Goal: Ask a question

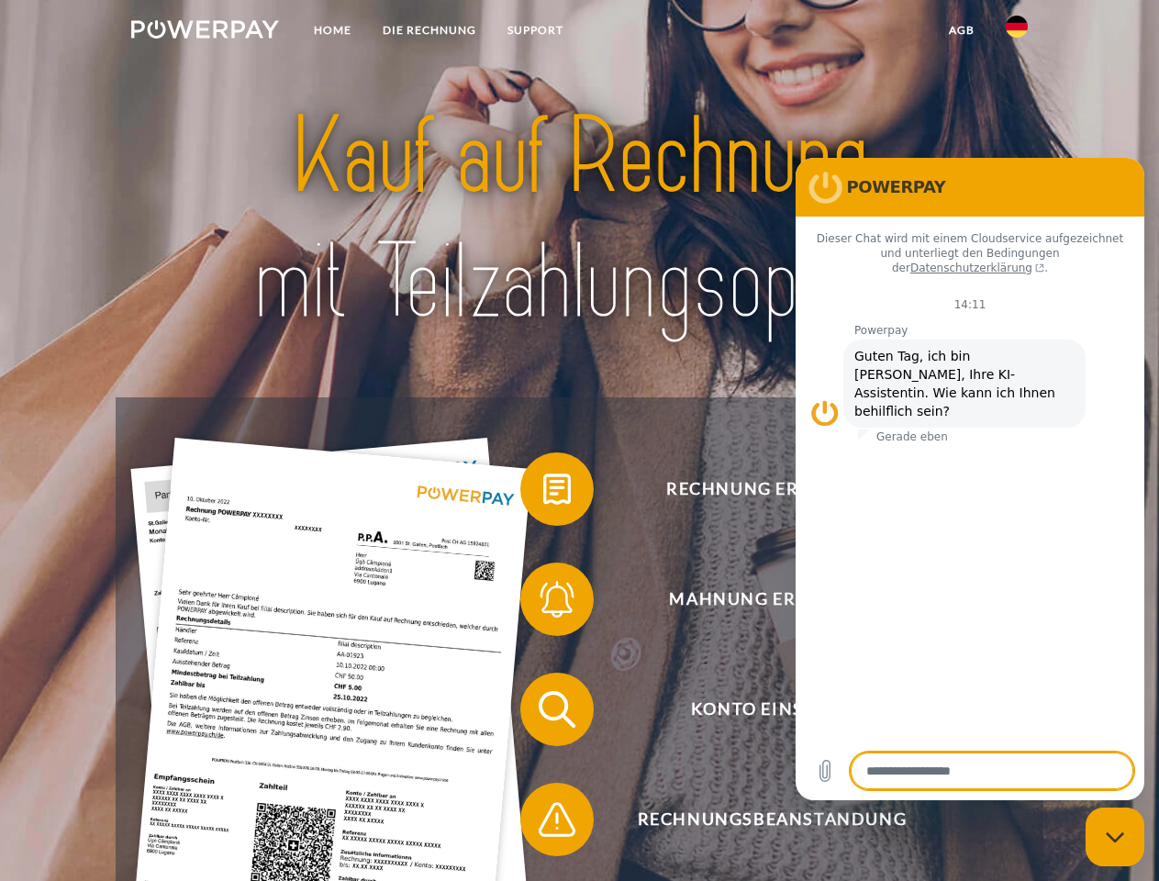
click at [205, 32] on img at bounding box center [205, 29] width 148 height 18
click at [1016, 32] on img at bounding box center [1016, 27] width 22 height 22
click at [960, 30] on link "agb" at bounding box center [961, 30] width 57 height 33
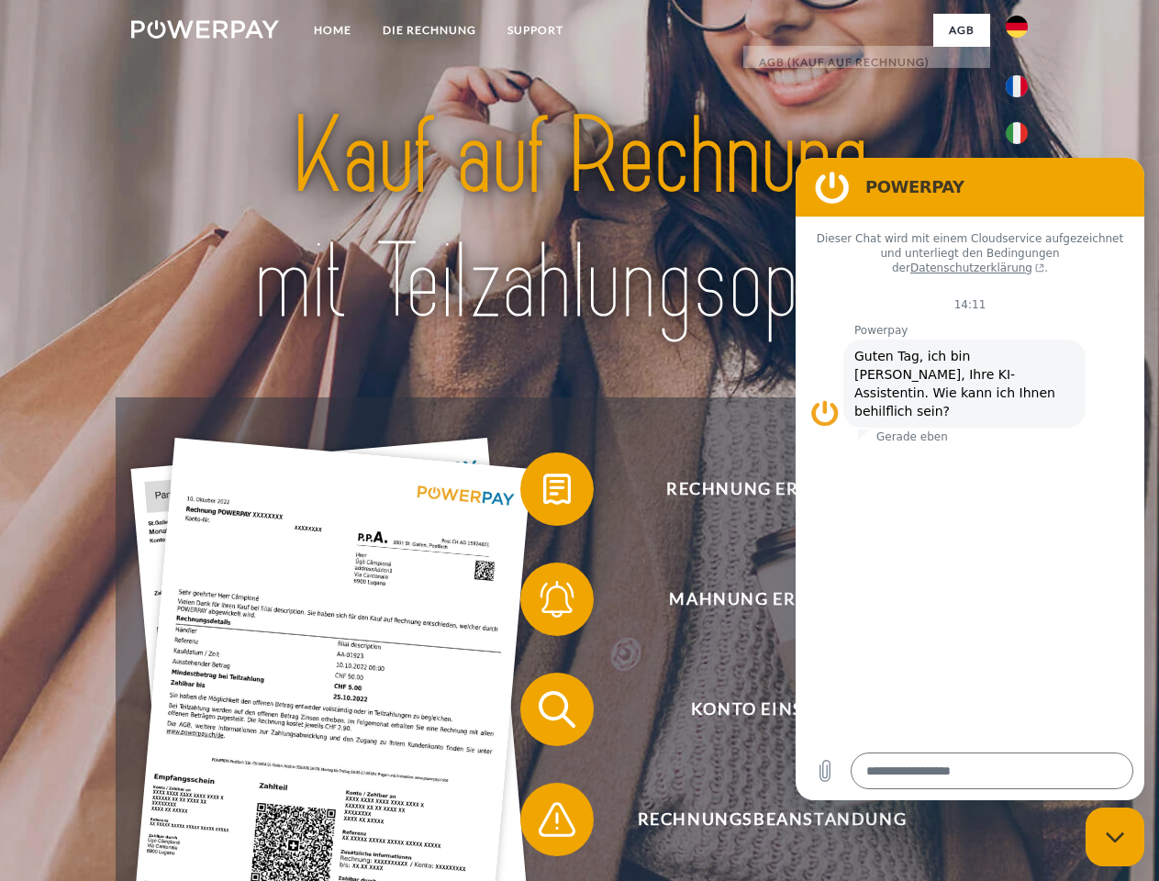
click at [543, 493] on span at bounding box center [529, 489] width 92 height 92
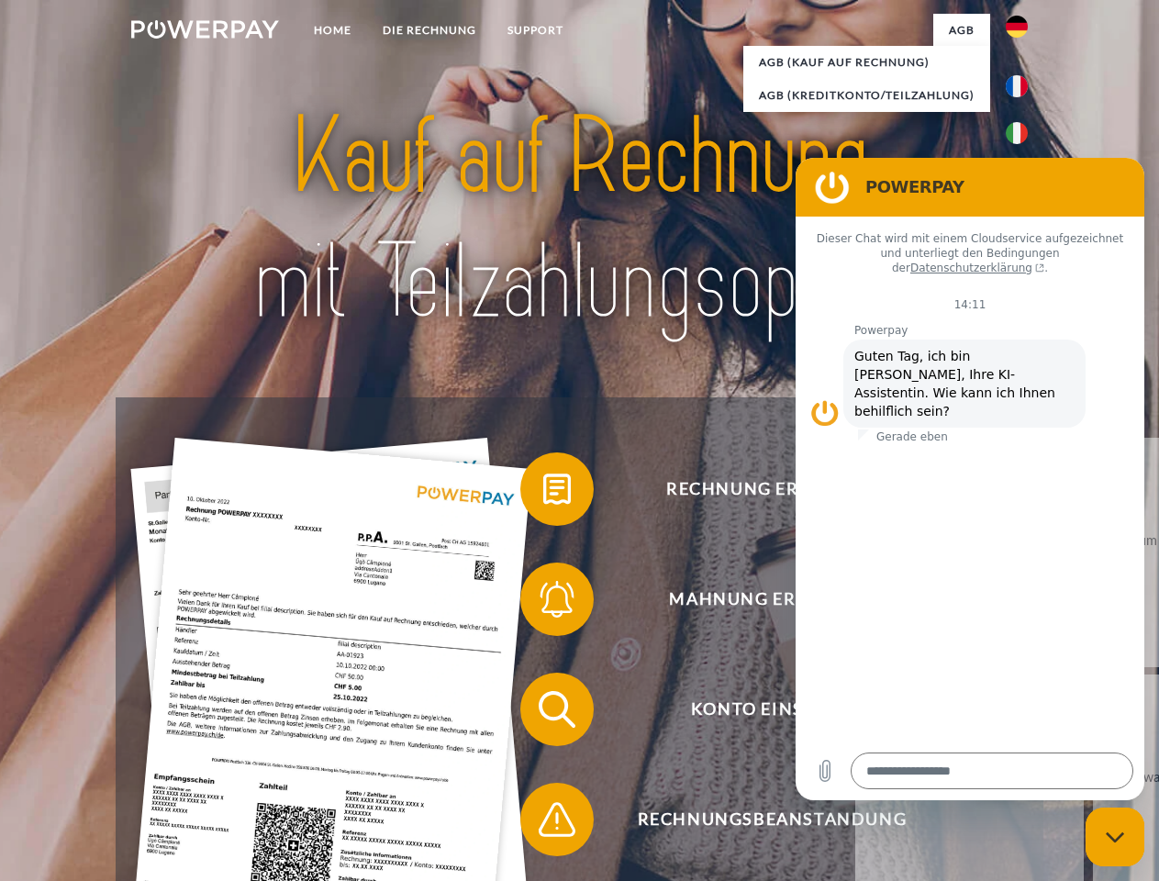
click at [543, 603] on span at bounding box center [529, 599] width 92 height 92
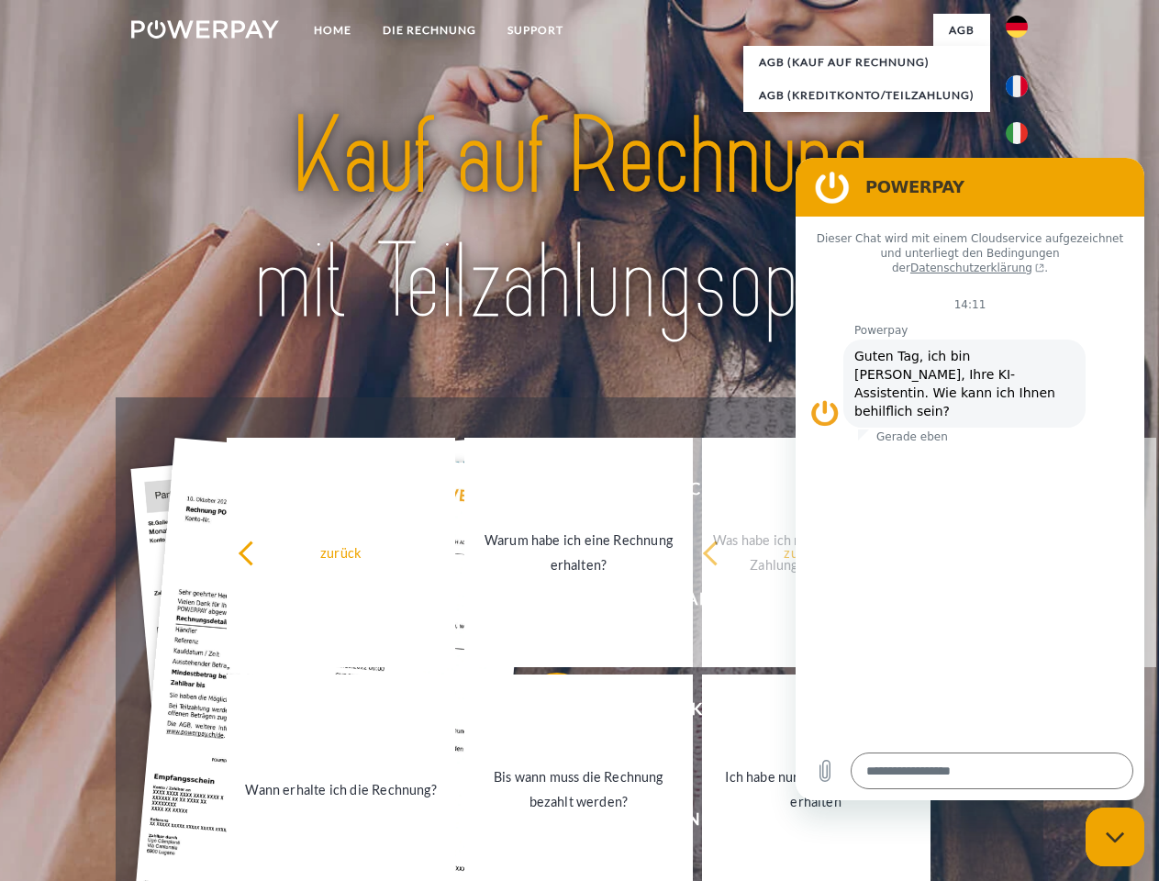
click at [543, 713] on link "Bis wann muss die Rechnung bezahlt werden?" at bounding box center [578, 788] width 228 height 229
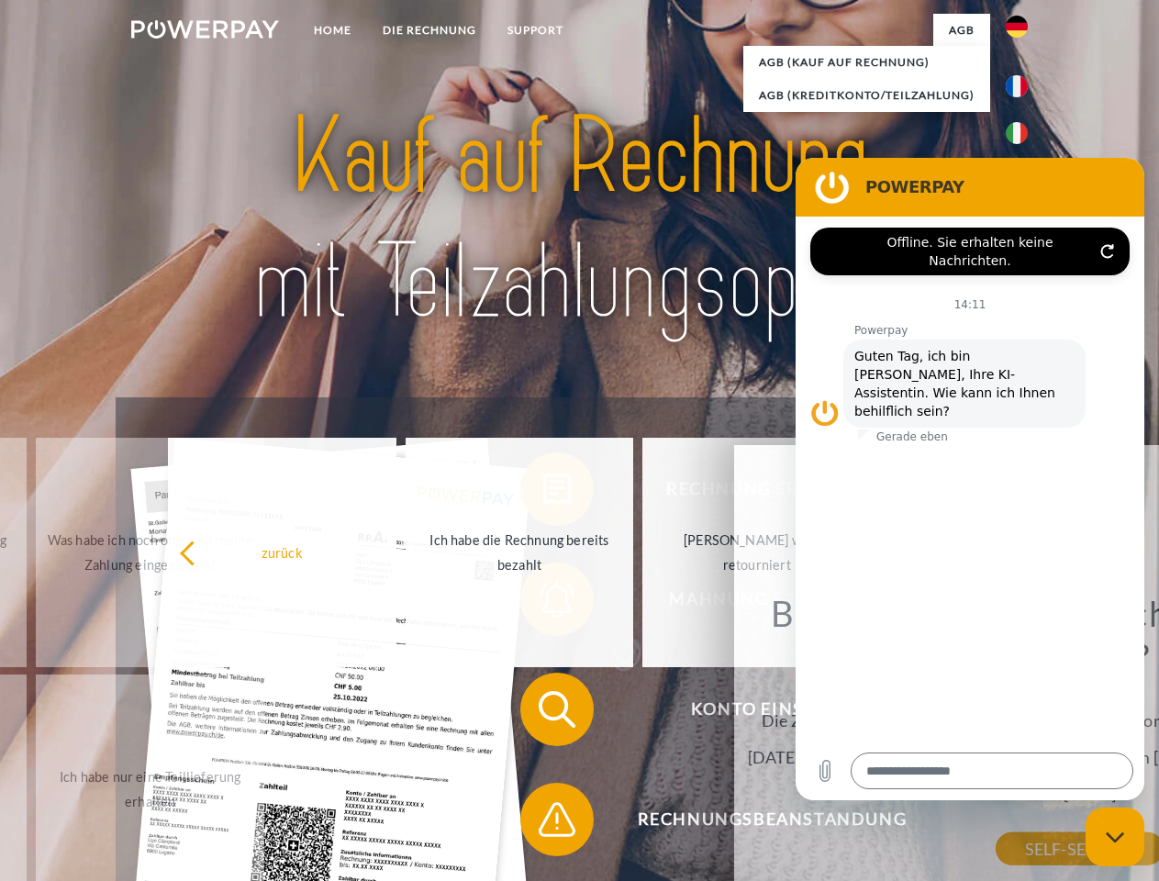
click at [543, 823] on span at bounding box center [529, 819] width 92 height 92
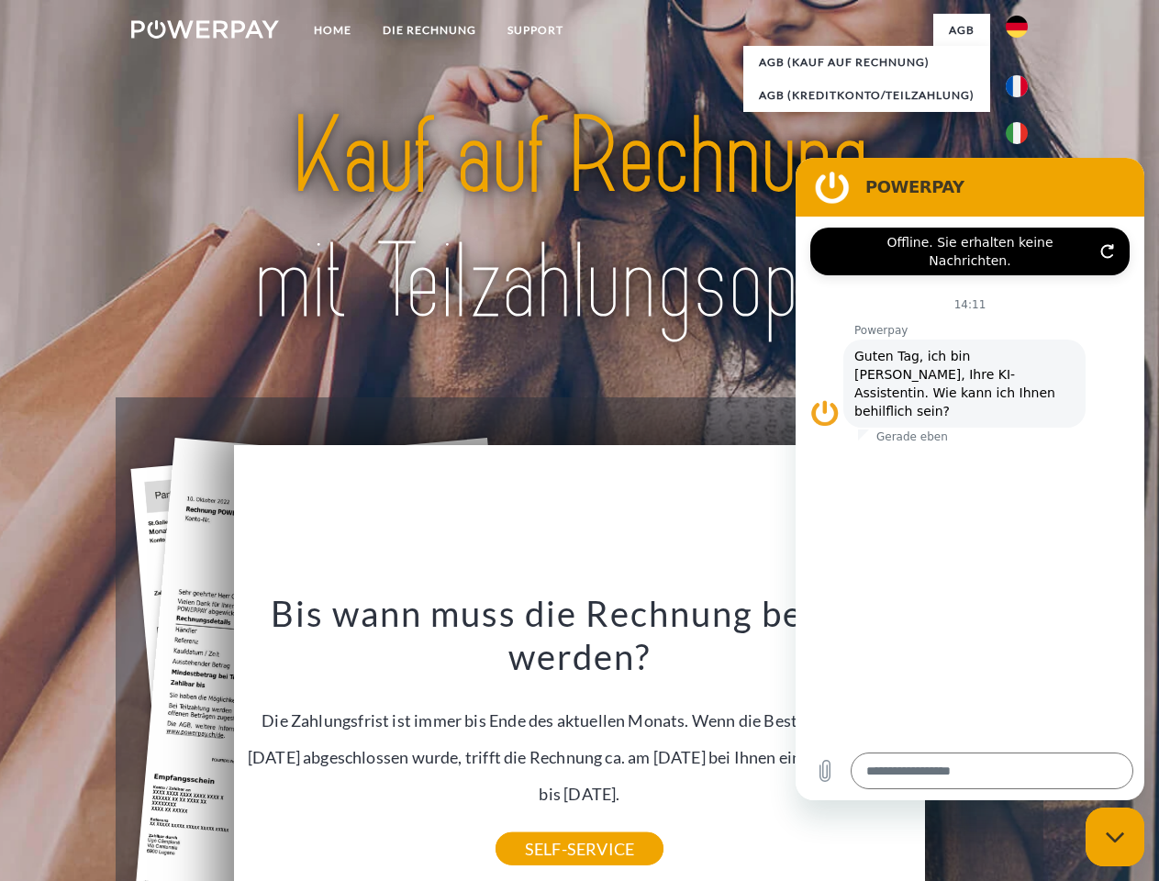
click at [1114, 837] on icon "Messaging-Fenster schließen" at bounding box center [1114, 837] width 19 height 12
type textarea "*"
